Goal: Find specific page/section: Find specific page/section

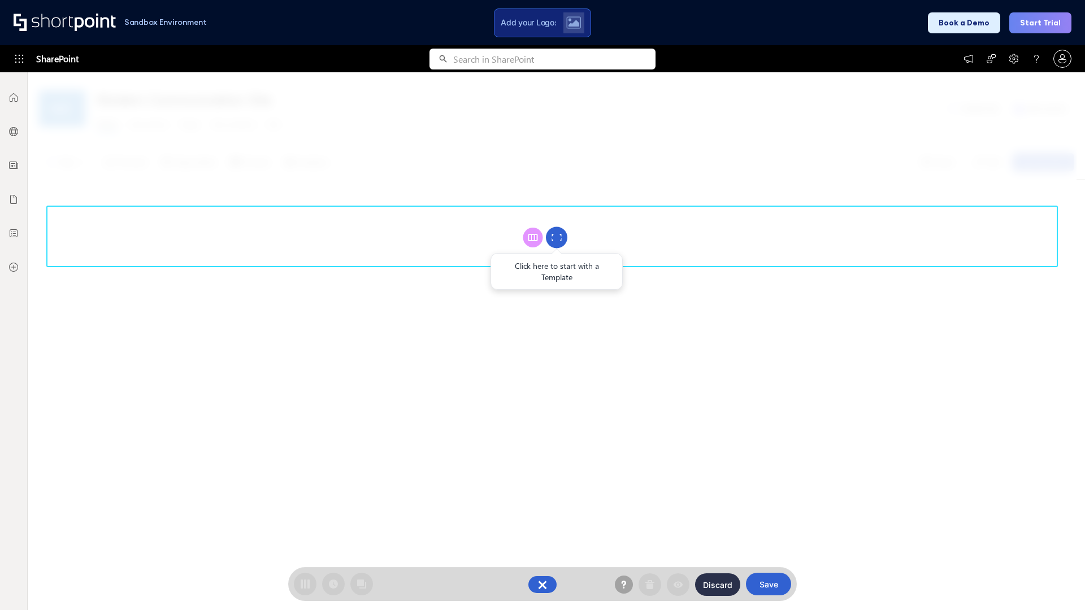
click at [557, 237] on circle at bounding box center [556, 237] width 21 height 21
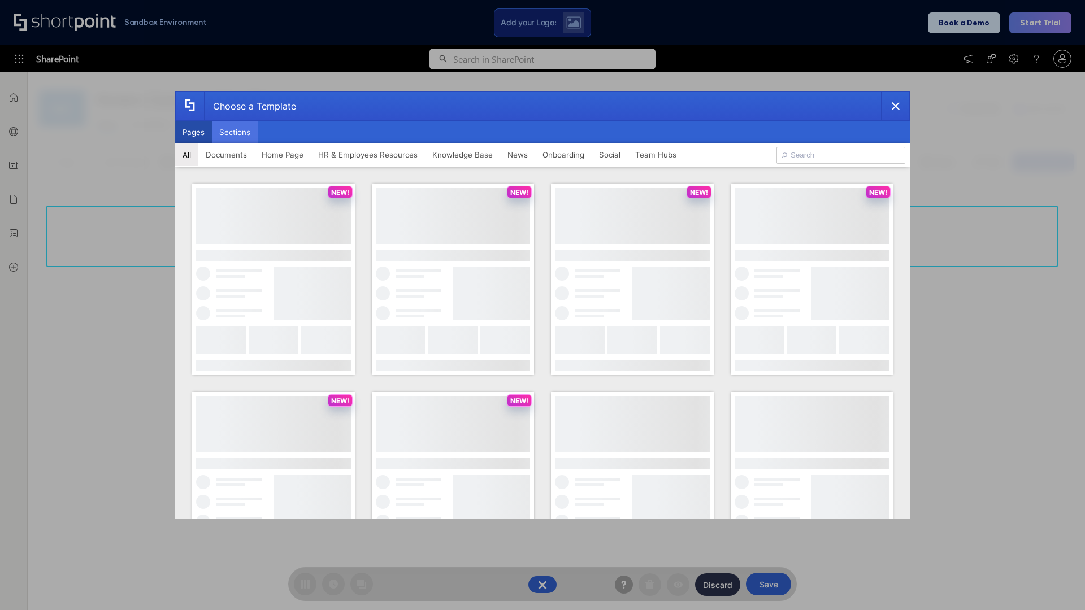
click at [235, 132] on button "Sections" at bounding box center [235, 132] width 46 height 23
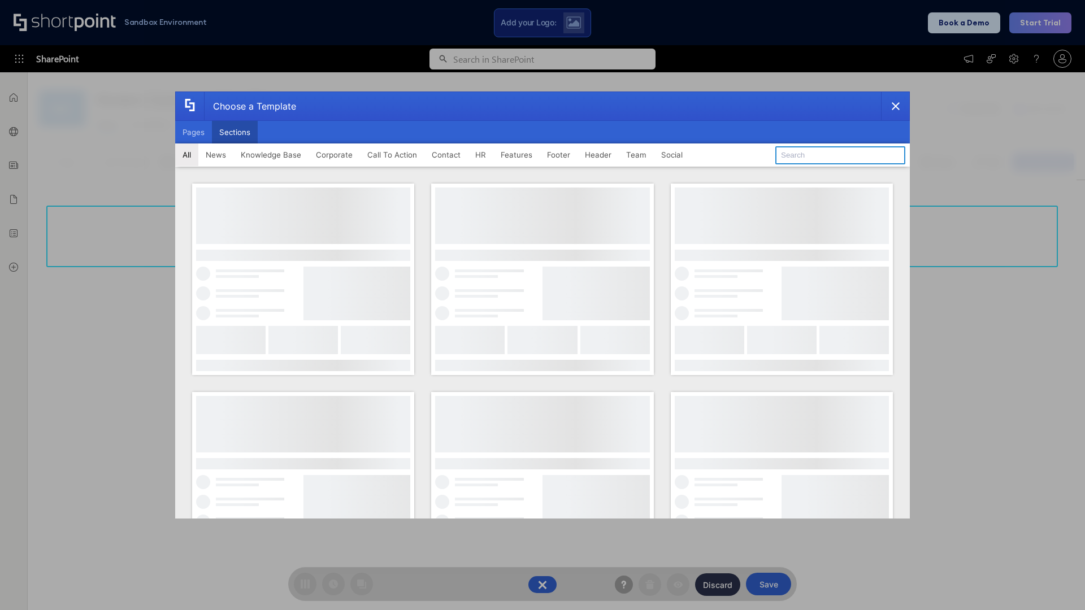
type input "Company News"
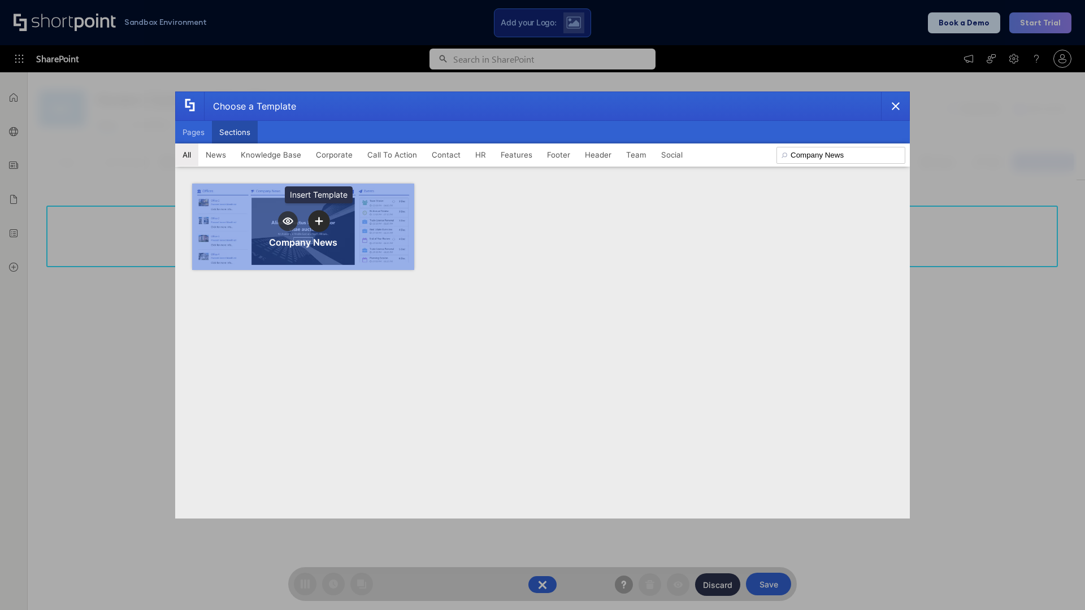
click at [319, 221] on icon "template selector" at bounding box center [319, 221] width 8 height 8
